Goal: Find specific page/section: Find specific page/section

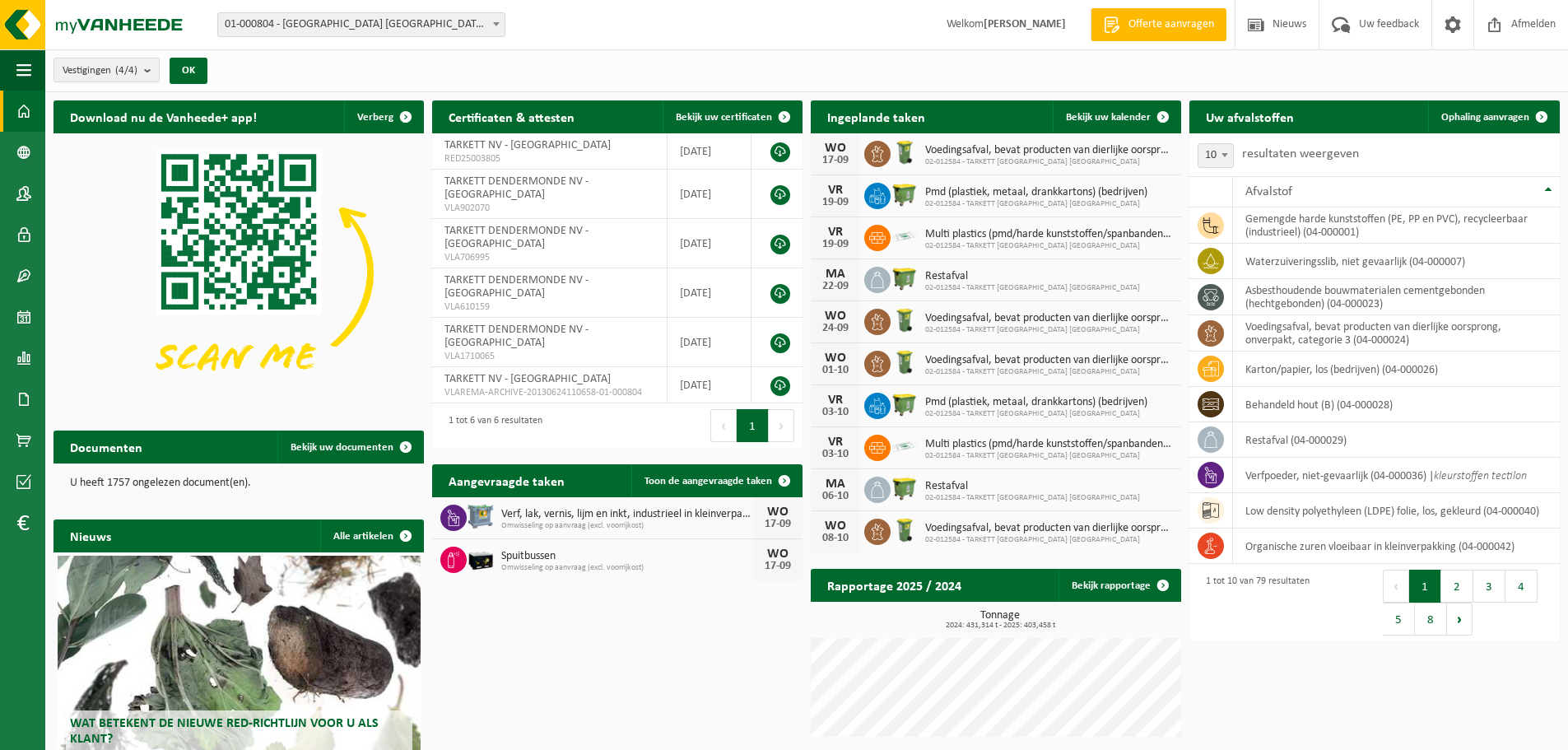
click at [365, 29] on span "01-000804 - [GEOGRAPHIC_DATA] [GEOGRAPHIC_DATA] - [GEOGRAPHIC_DATA]" at bounding box center [360, 25] width 286 height 23
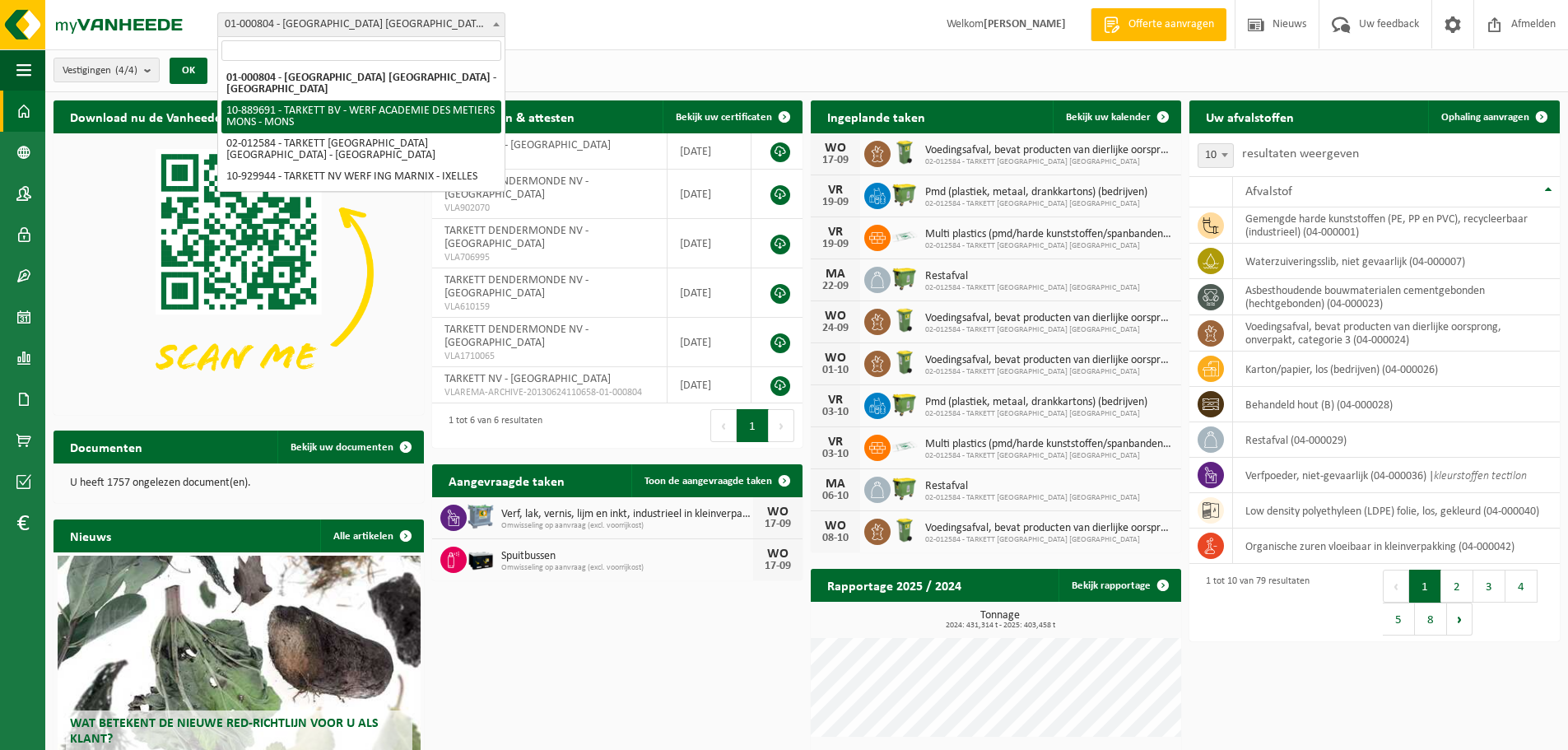
select select "114065"
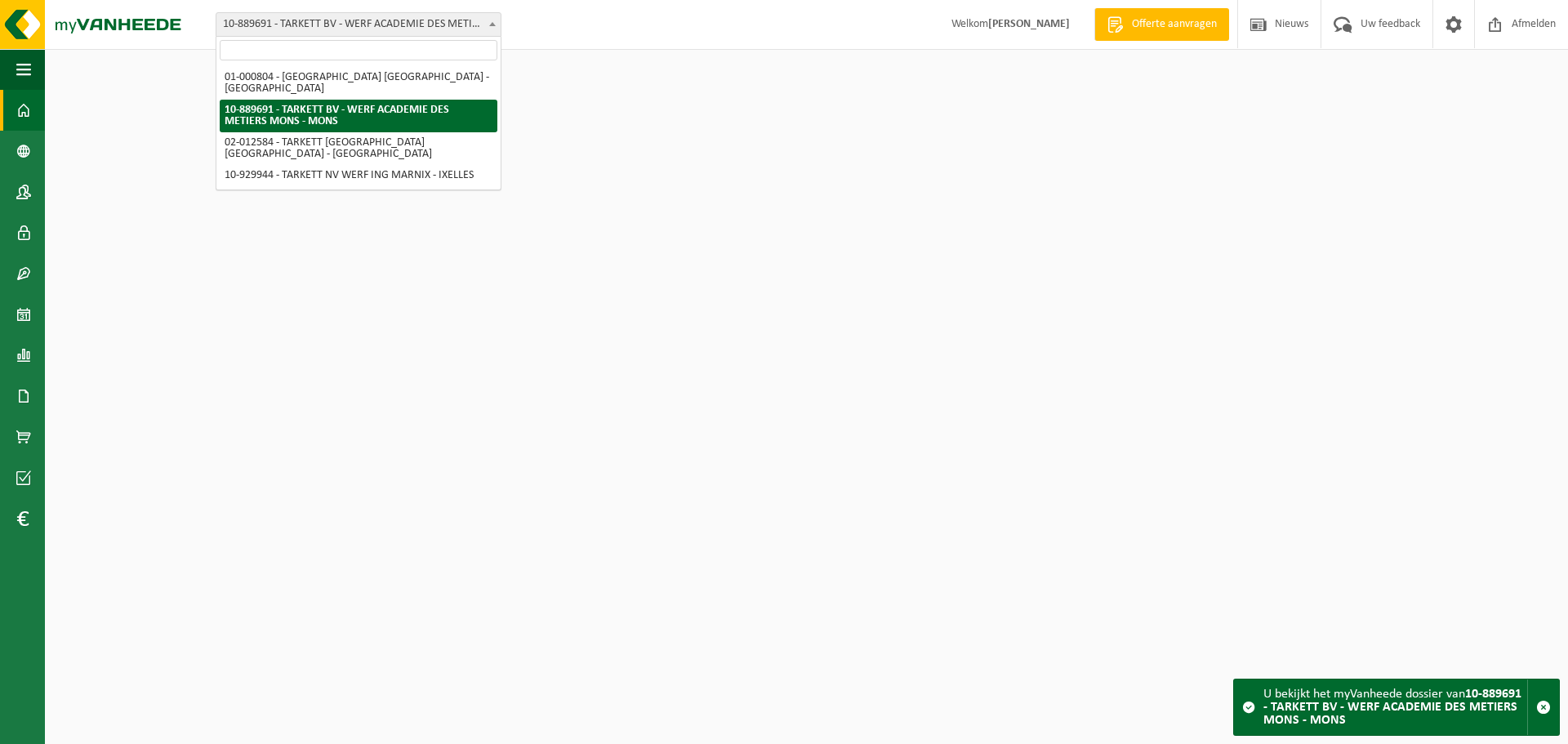
click at [368, 28] on span "10-889691 - TARKETT BV - WERF ACADEMIE DES METIERS MONS - MONS" at bounding box center [358, 24] width 284 height 23
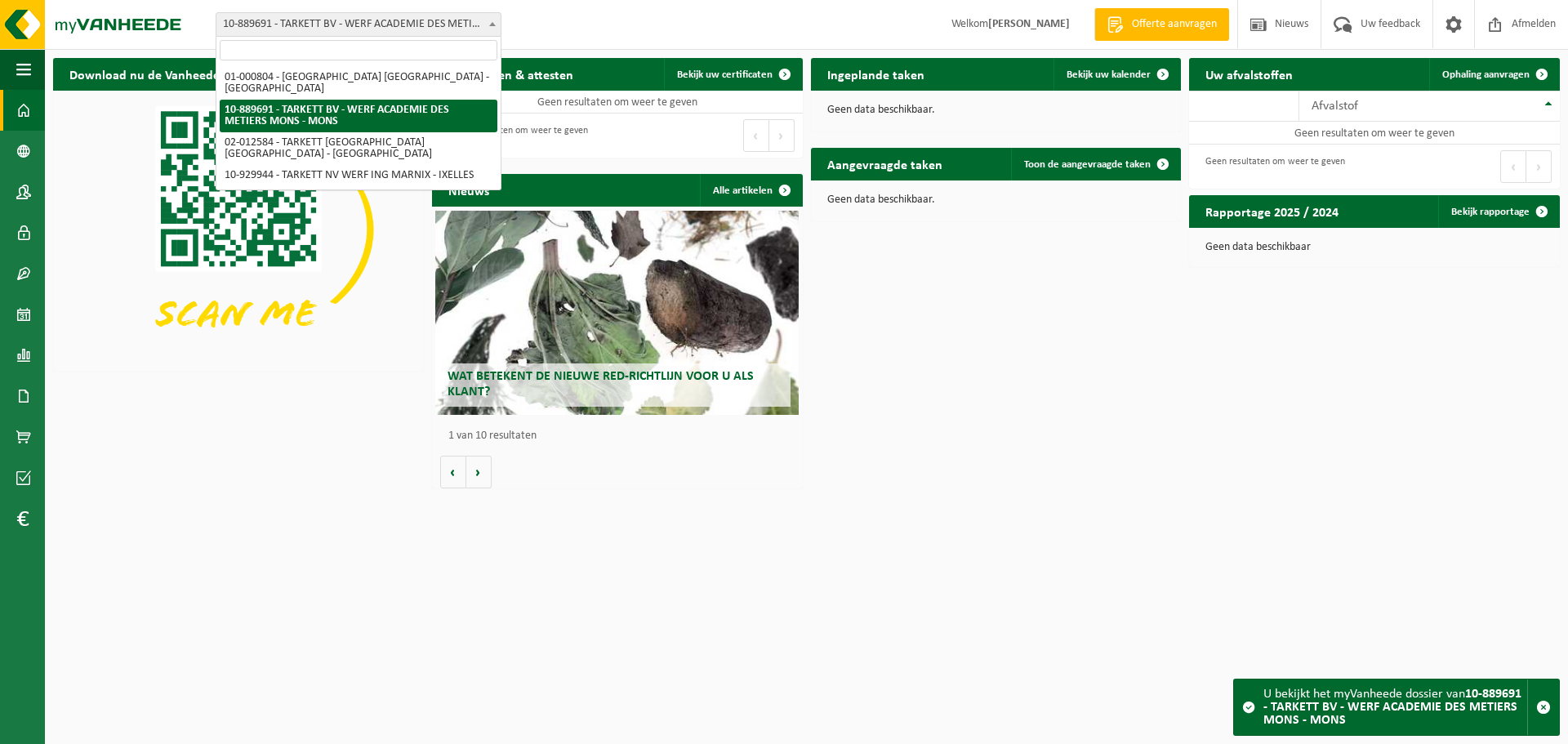
click at [377, 24] on span "10-889691 - TARKETT BV - WERF ACADEMIE DES METIERS MONS - MONS" at bounding box center [358, 24] width 284 height 23
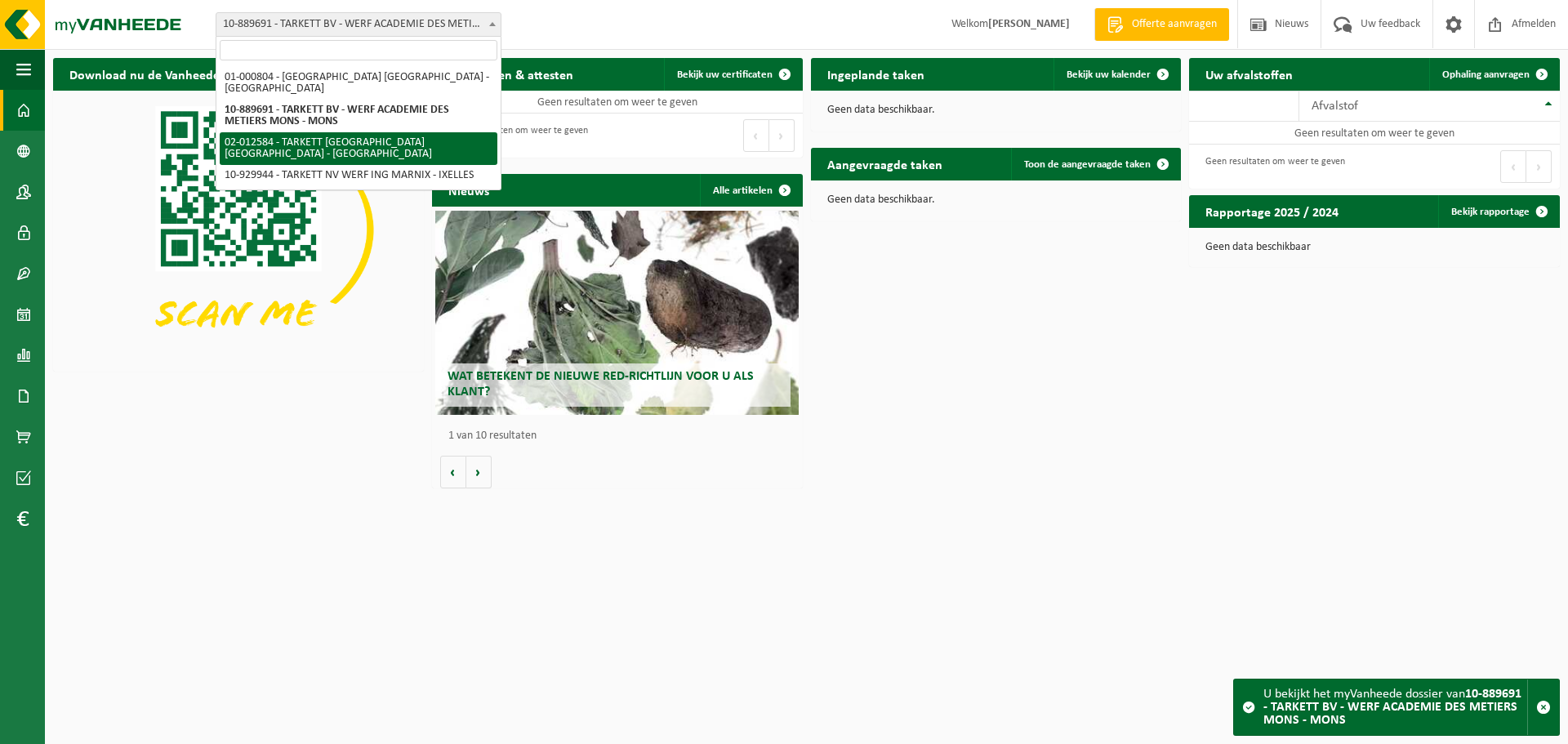
select select "2436"
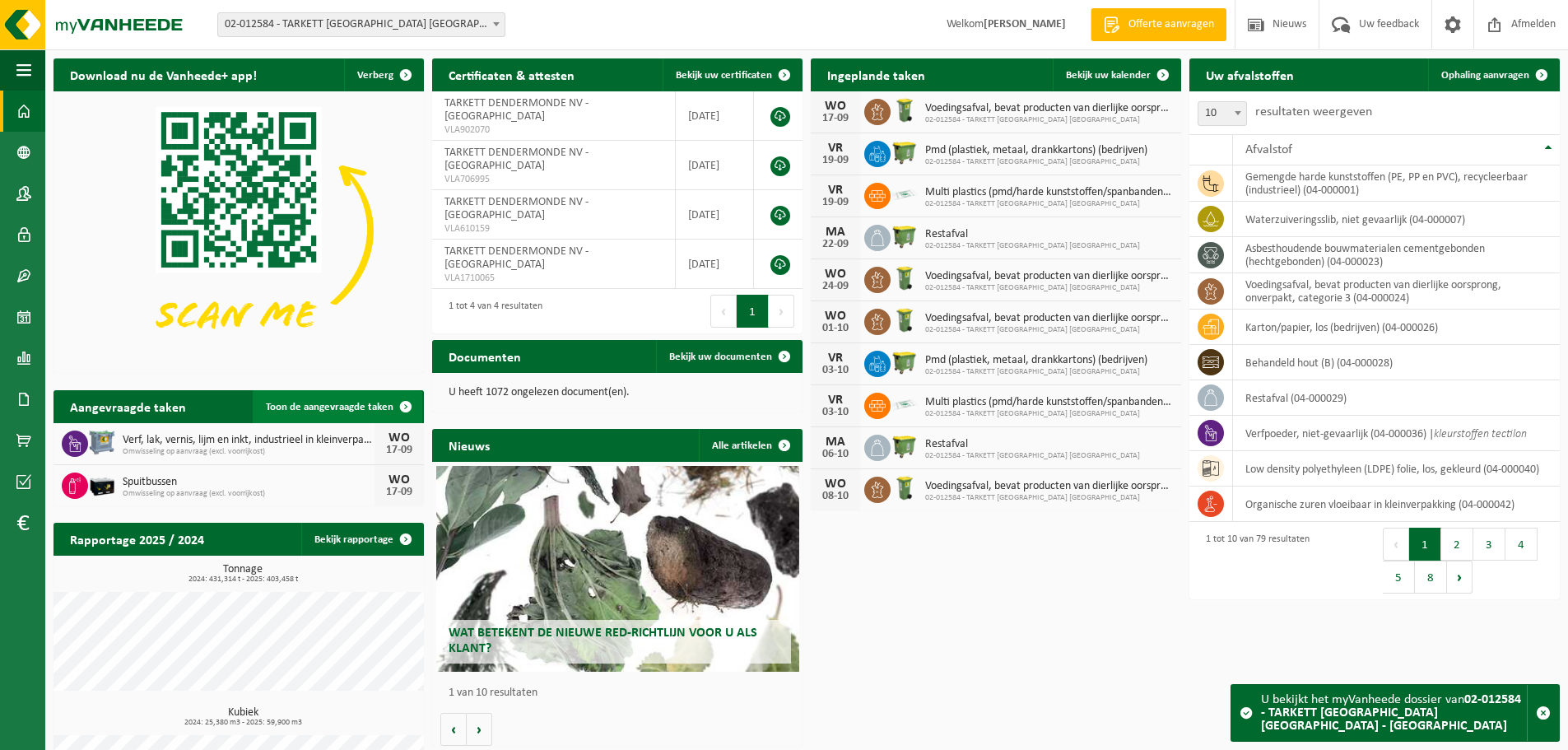
click at [292, 410] on span "Toon de aangevraagde taken" at bounding box center [330, 407] width 128 height 11
